Goal: Find specific page/section: Find specific page/section

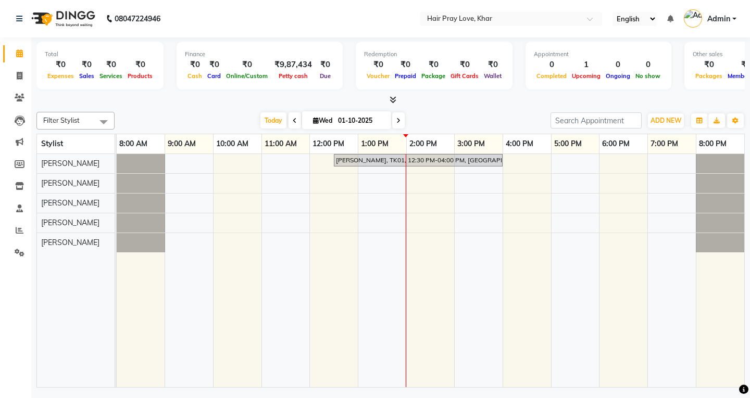
click at [480, 115] on div "[DATE] [DATE]" at bounding box center [332, 121] width 425 height 16
click at [15, 99] on icon at bounding box center [20, 98] width 10 height 8
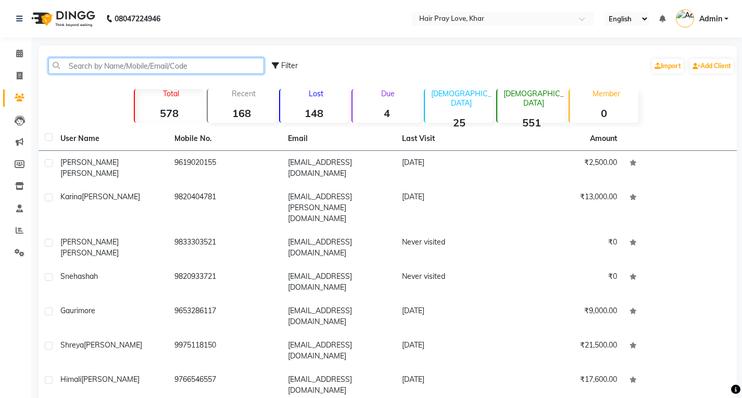
click at [179, 61] on input "text" at bounding box center [155, 66] width 215 height 16
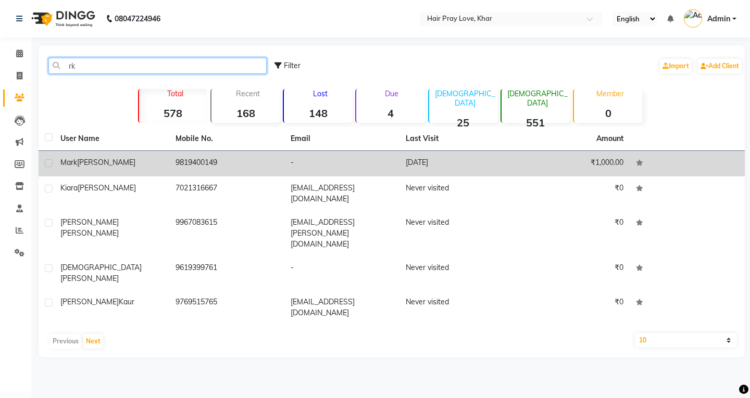
type input "rk"
click at [367, 168] on td "-" at bounding box center [341, 164] width 115 height 26
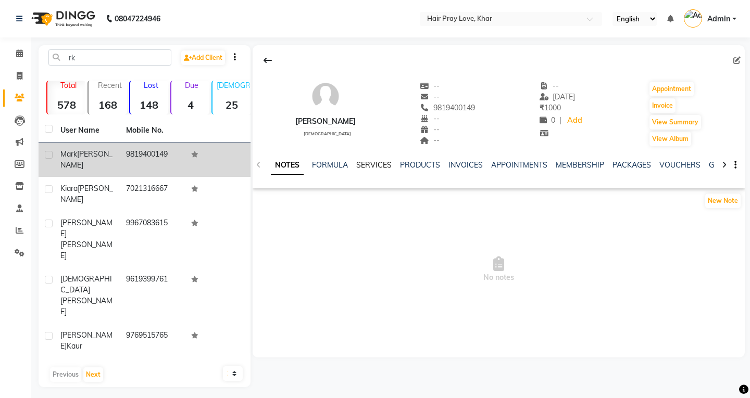
click at [367, 168] on link "SERVICES" at bounding box center [373, 164] width 35 height 9
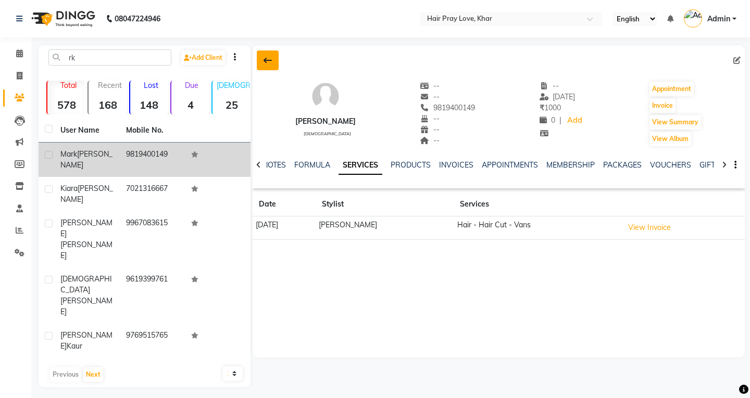
click at [274, 58] on button at bounding box center [268, 60] width 22 height 20
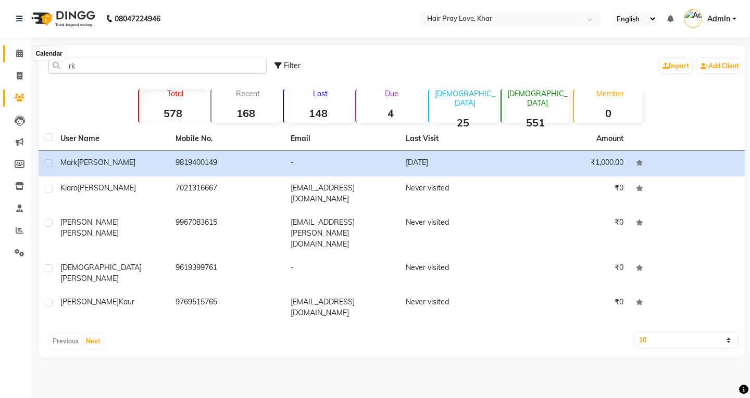
click at [18, 48] on span at bounding box center [19, 54] width 18 height 12
